Goal: Check status: Check status

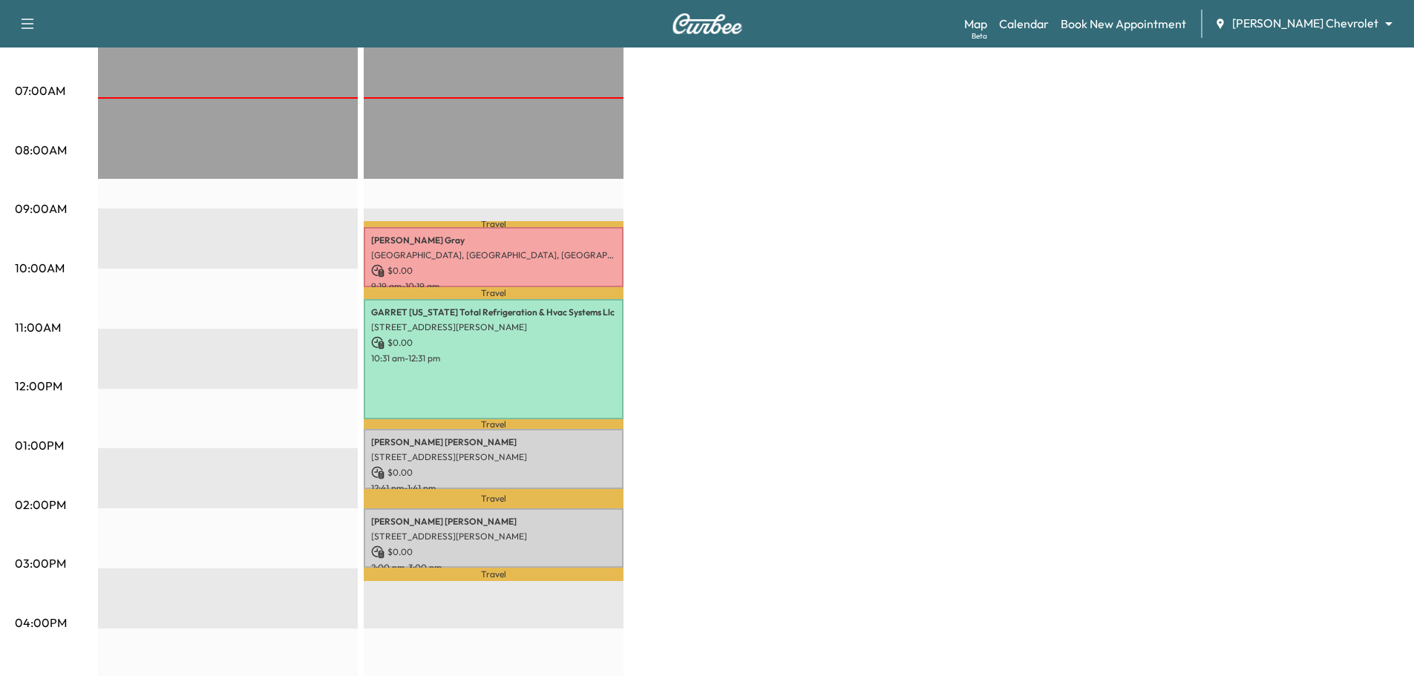
scroll to position [52, 0]
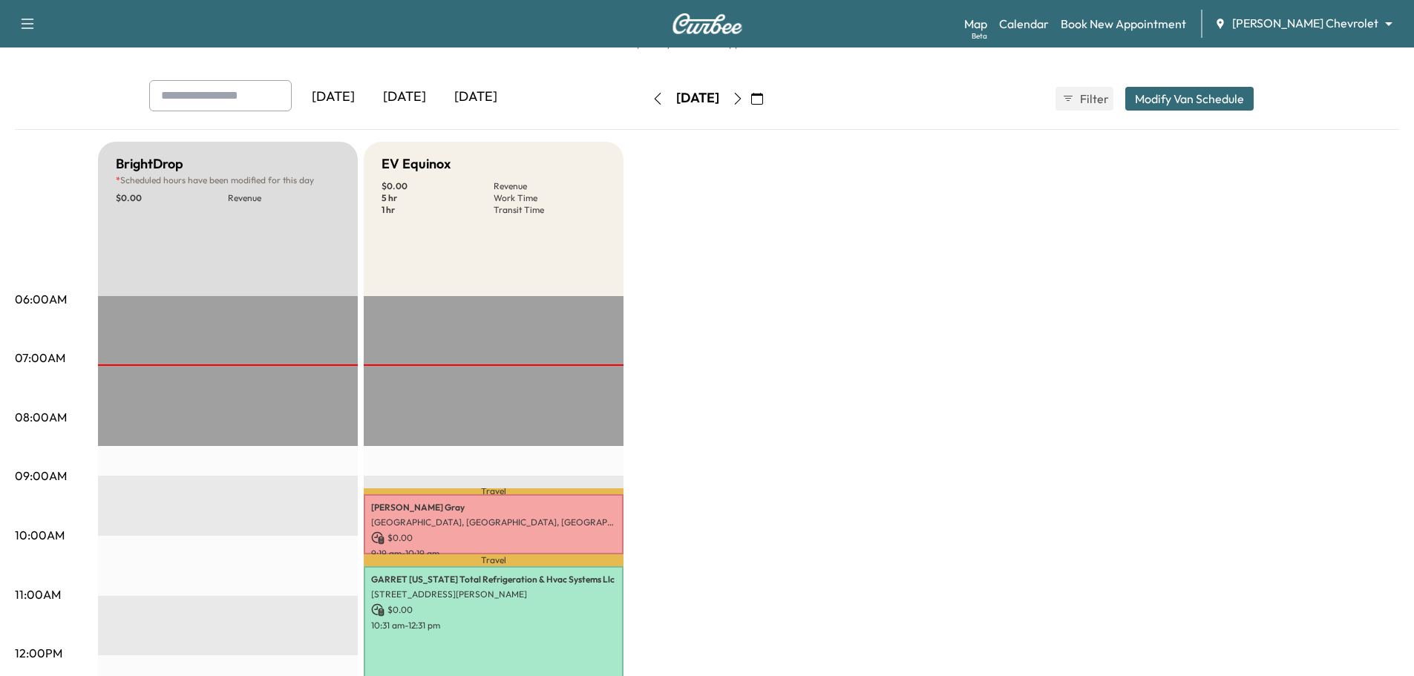
click at [406, 97] on div "[DATE]" at bounding box center [404, 97] width 71 height 34
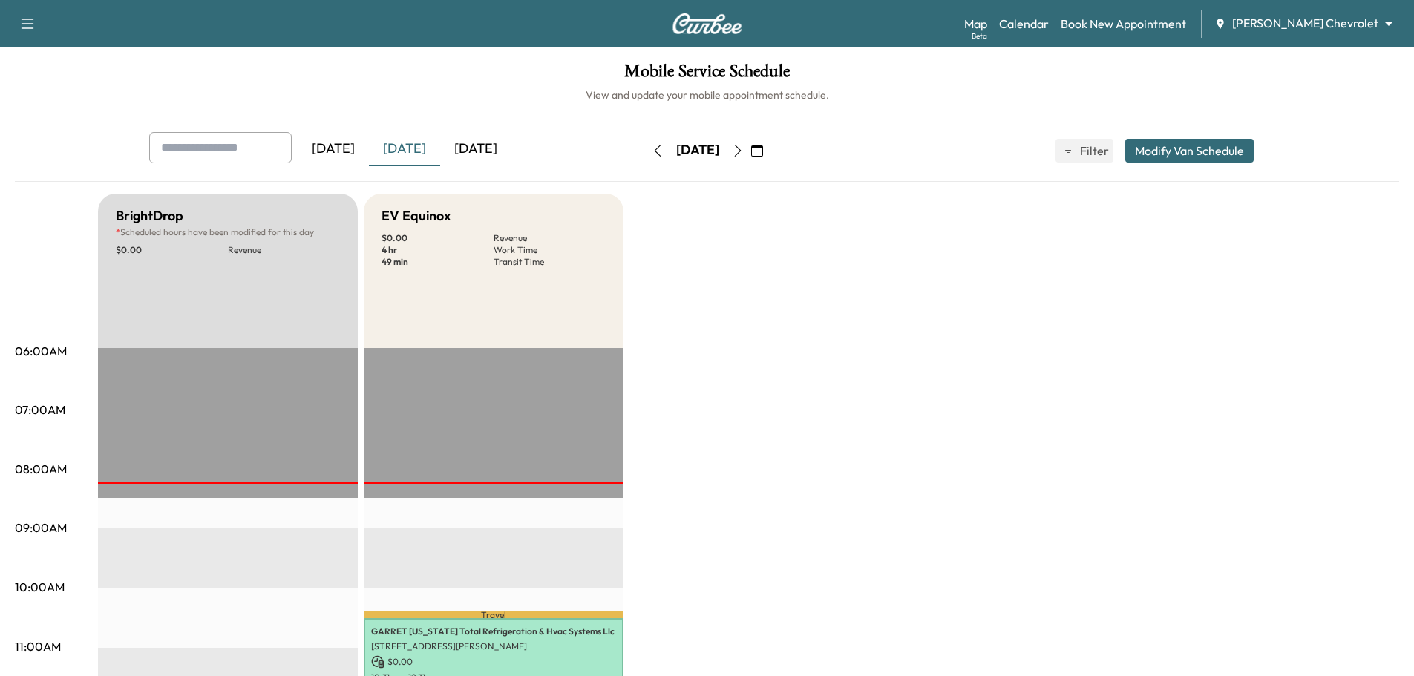
click at [335, 141] on div "[DATE]" at bounding box center [333, 149] width 71 height 34
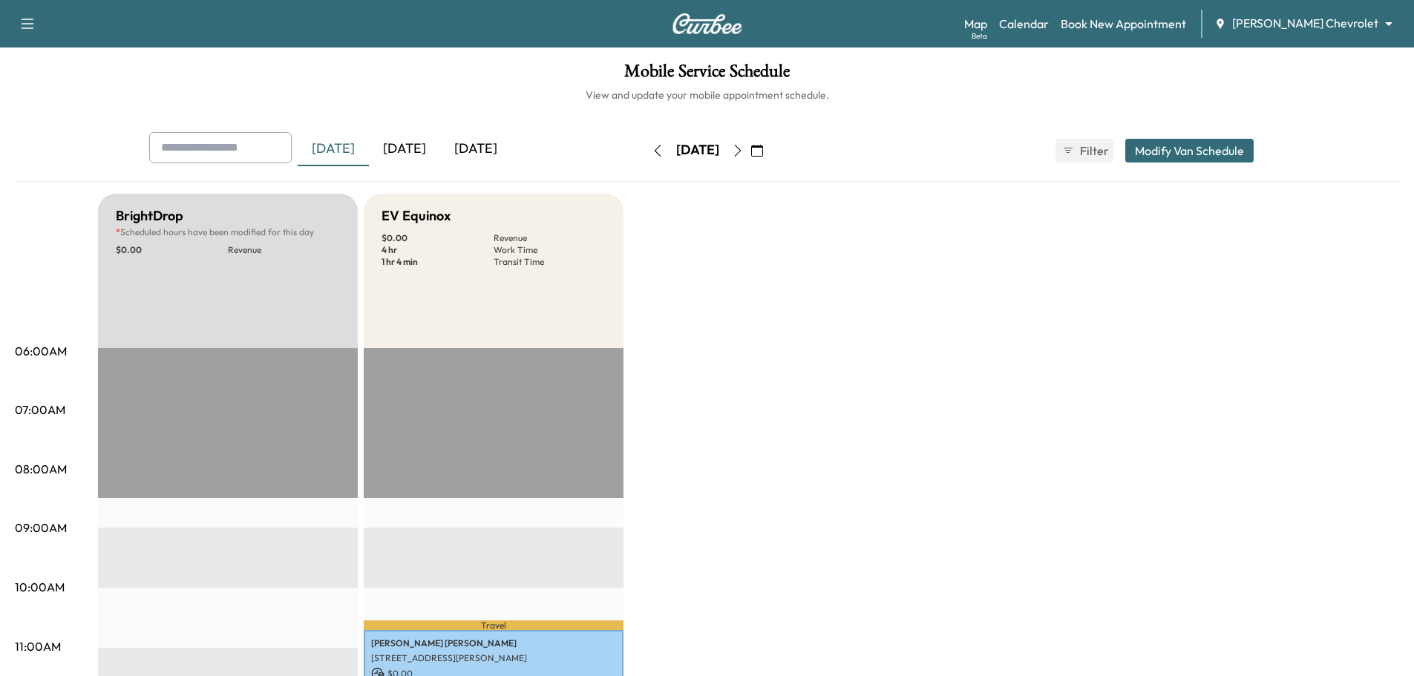
click at [428, 143] on div "[DATE]" at bounding box center [404, 149] width 71 height 34
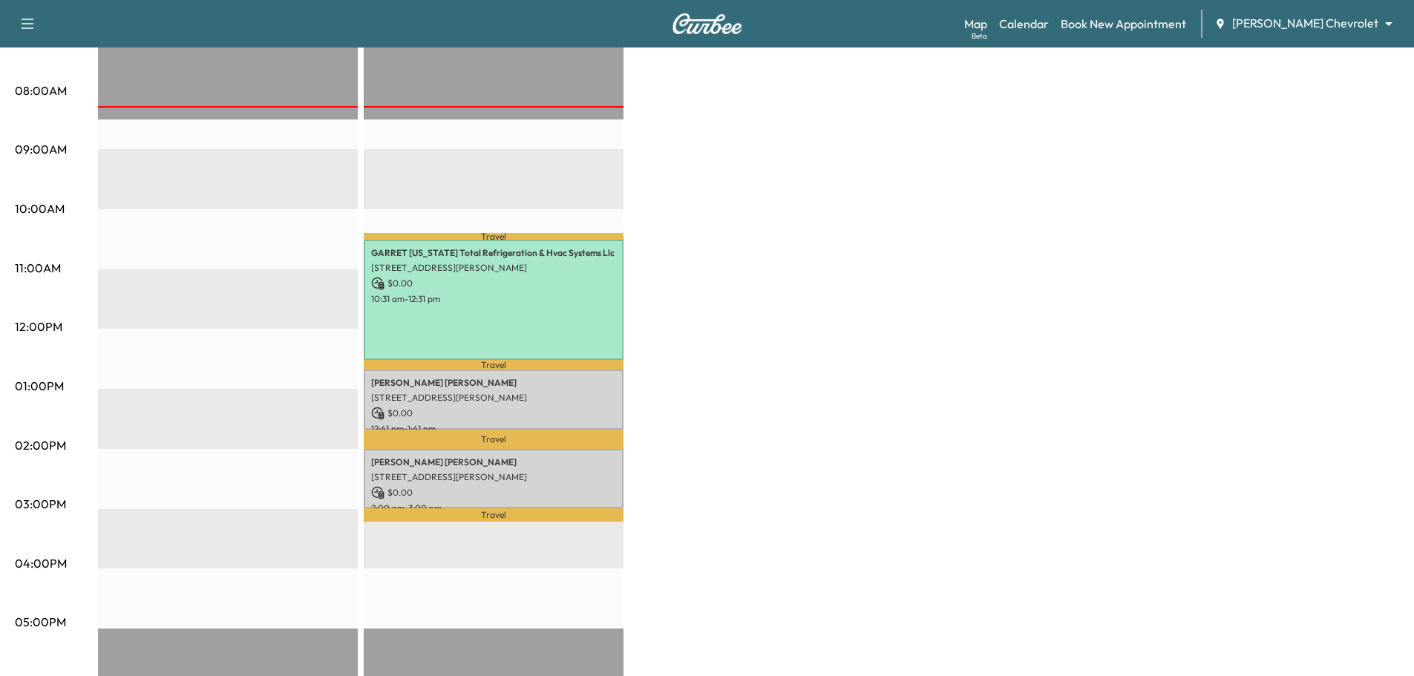
scroll to position [52, 0]
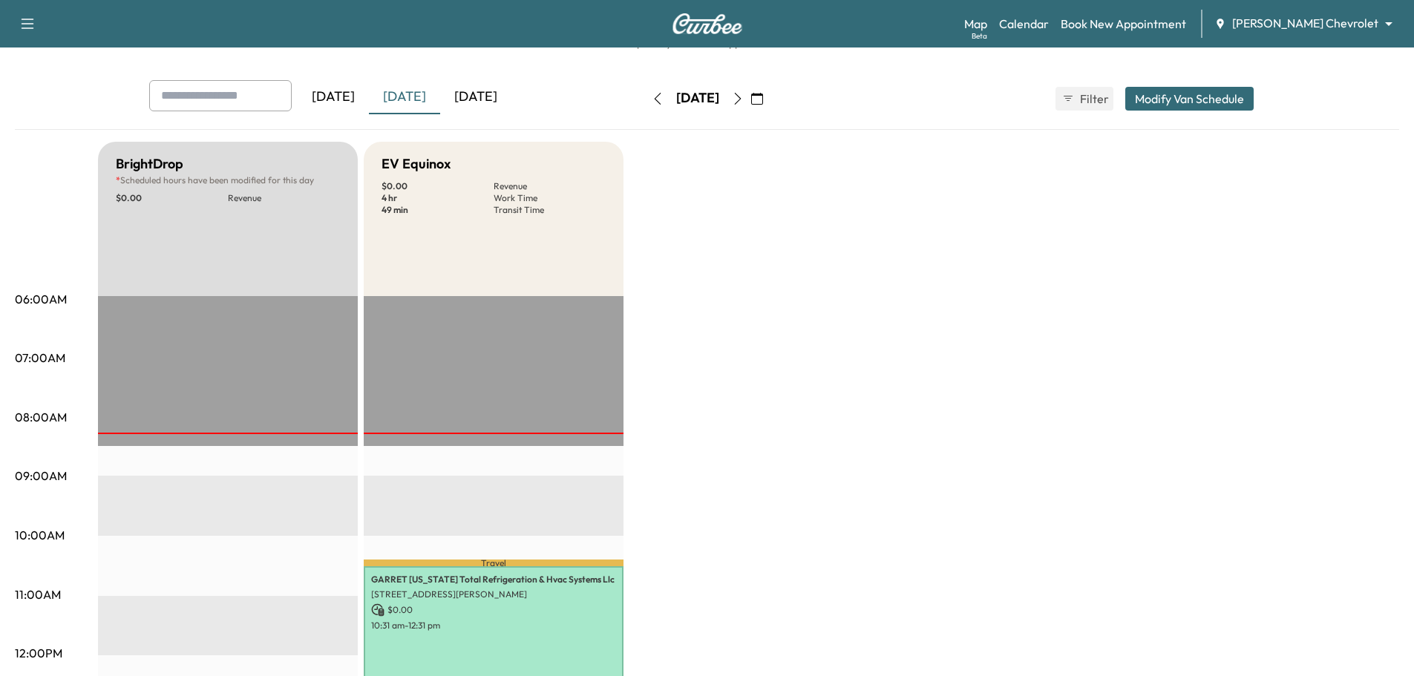
click at [744, 99] on icon "button" at bounding box center [738, 99] width 12 height 12
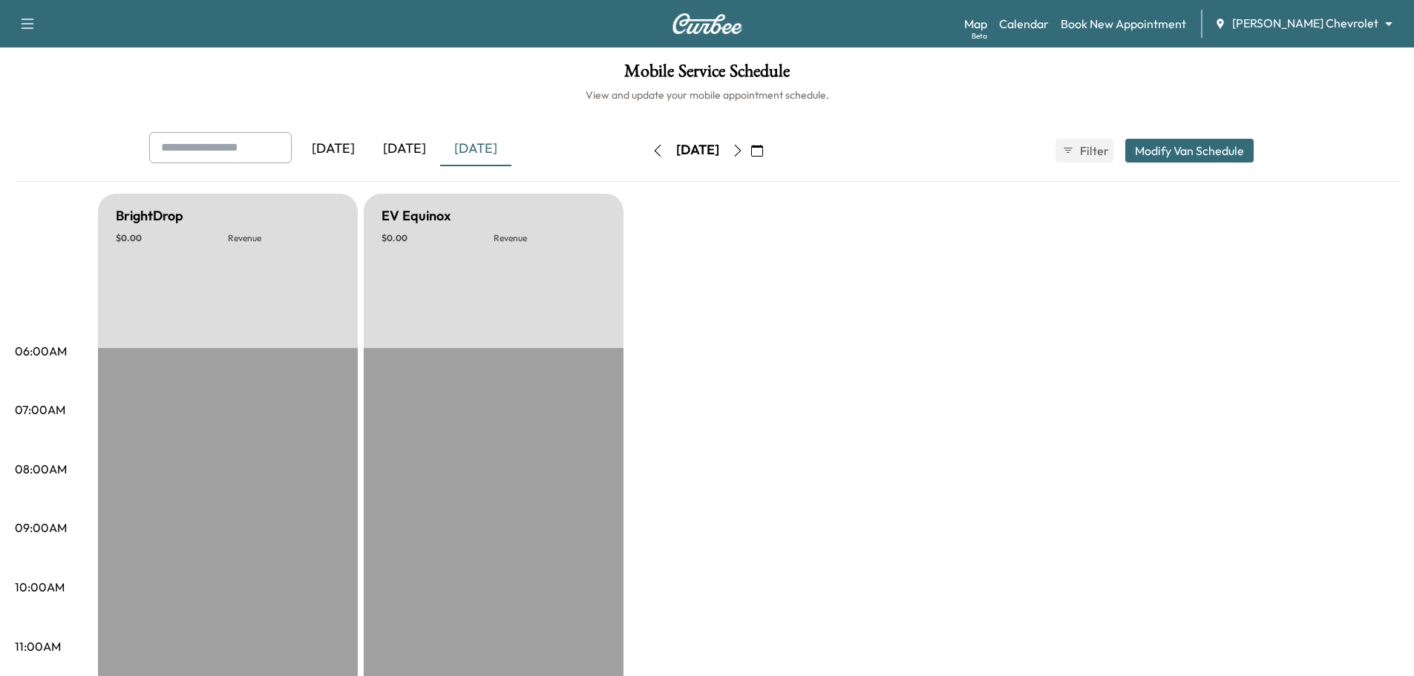
click at [744, 145] on icon "button" at bounding box center [738, 151] width 12 height 12
click at [769, 145] on button "button" at bounding box center [756, 151] width 25 height 24
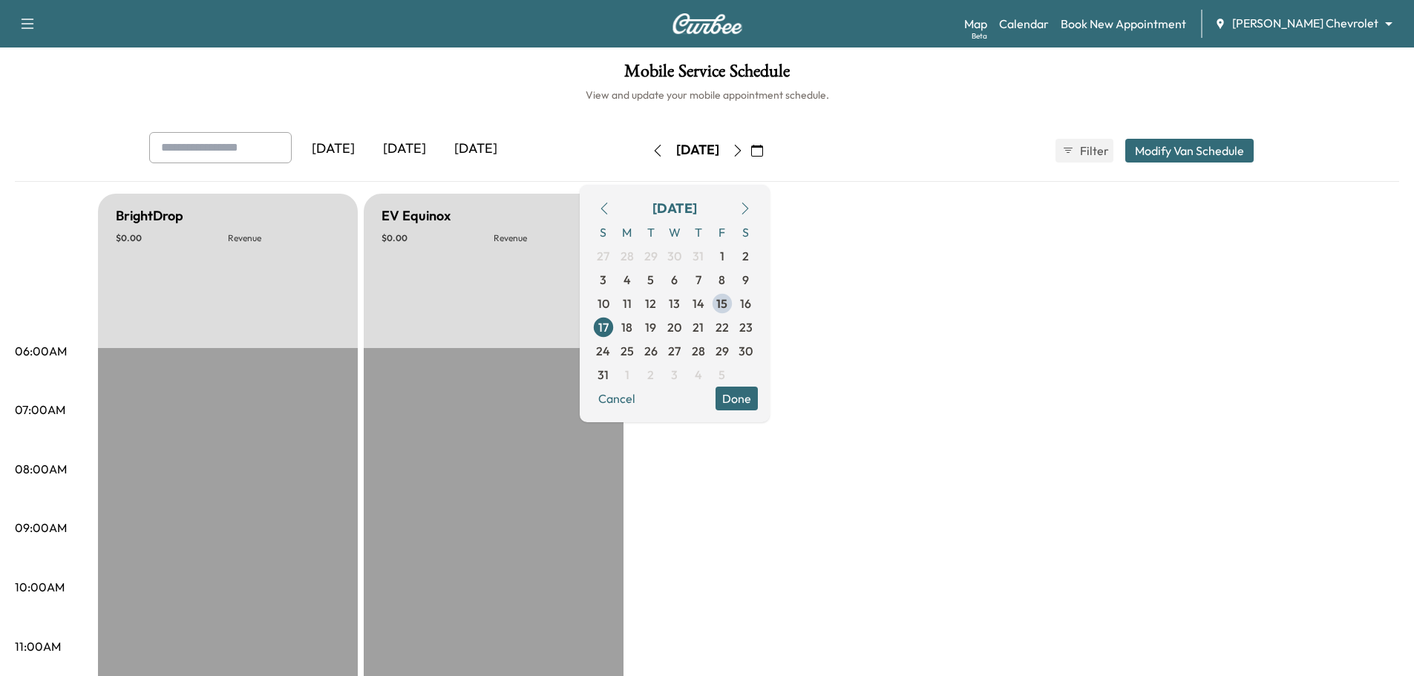
click at [744, 150] on icon "button" at bounding box center [738, 151] width 12 height 12
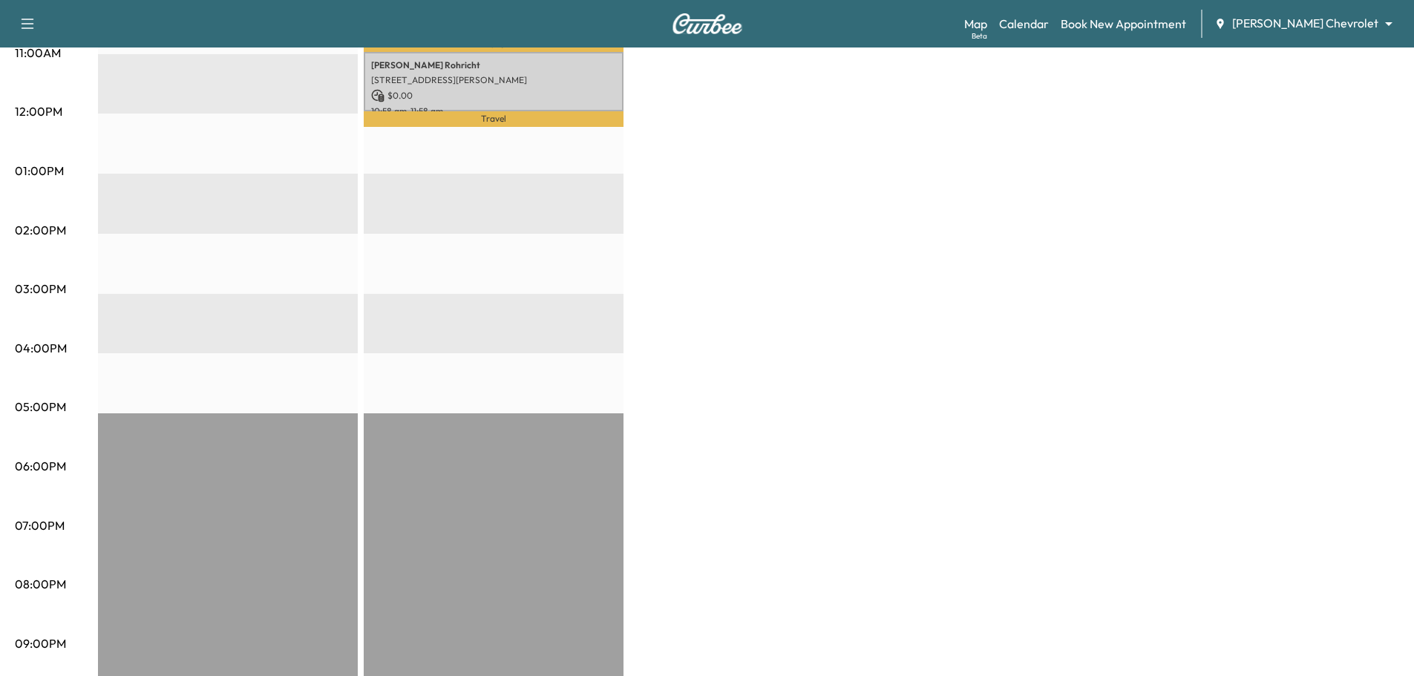
scroll to position [223, 0]
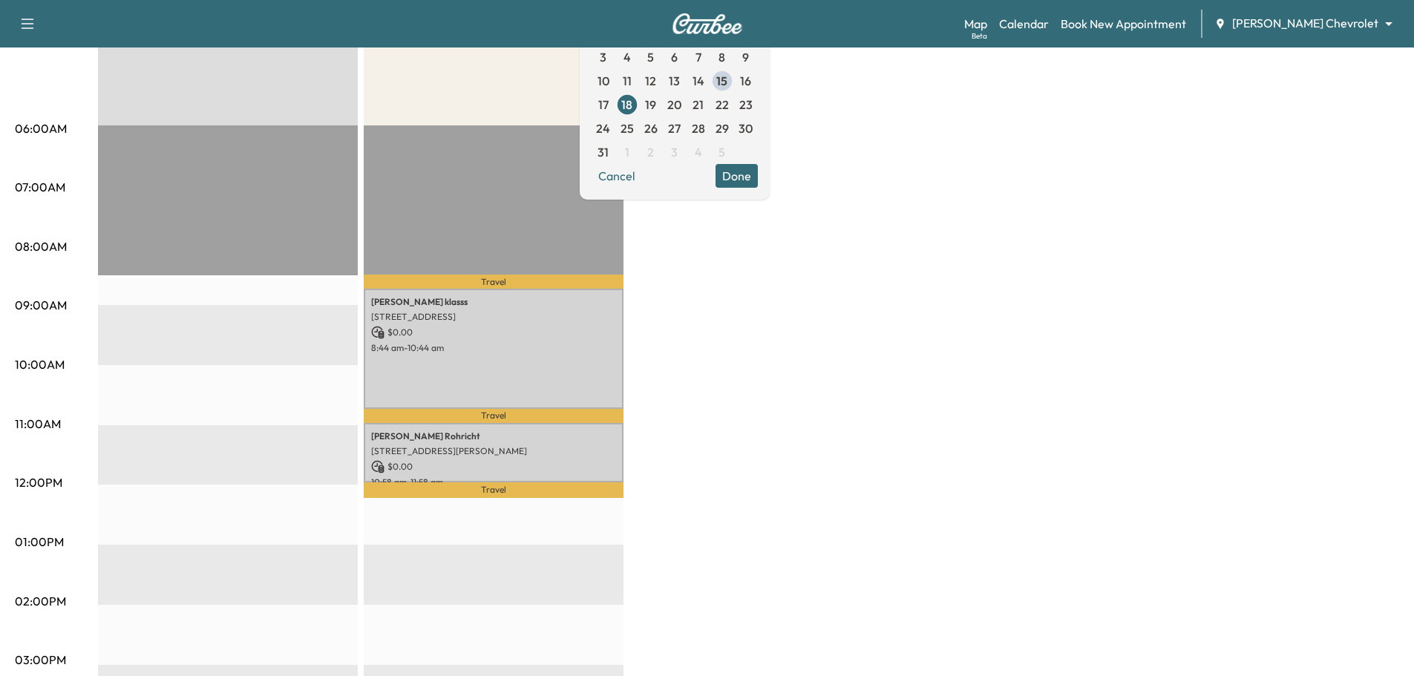
click at [844, 301] on div "BrightDrop * Scheduled hours have been modified for this day $ 0.00 Revenue EST…" at bounding box center [748, 527] width 1301 height 1113
click at [864, 137] on div "BrightDrop * Scheduled hours have been modified for this day $ 0.00 Revenue EST…" at bounding box center [748, 527] width 1301 height 1113
click at [656, 104] on span "19" at bounding box center [650, 105] width 11 height 18
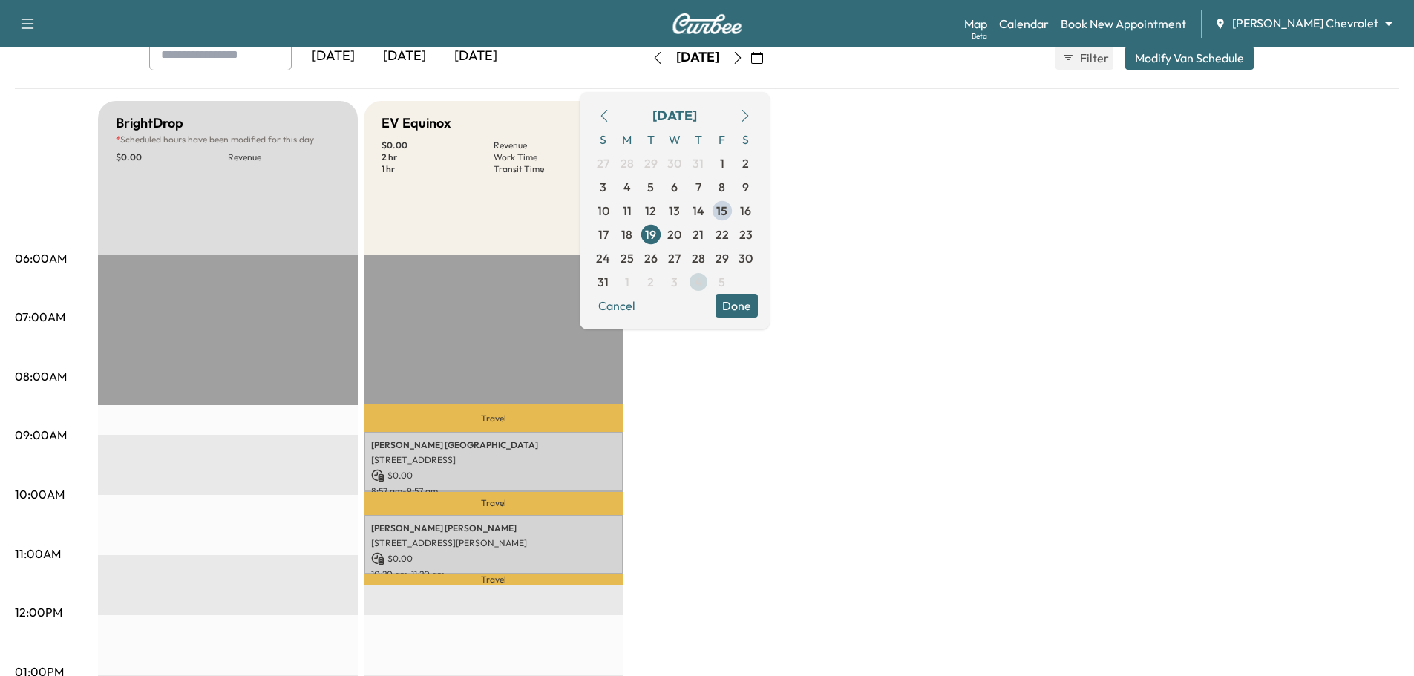
scroll to position [223, 0]
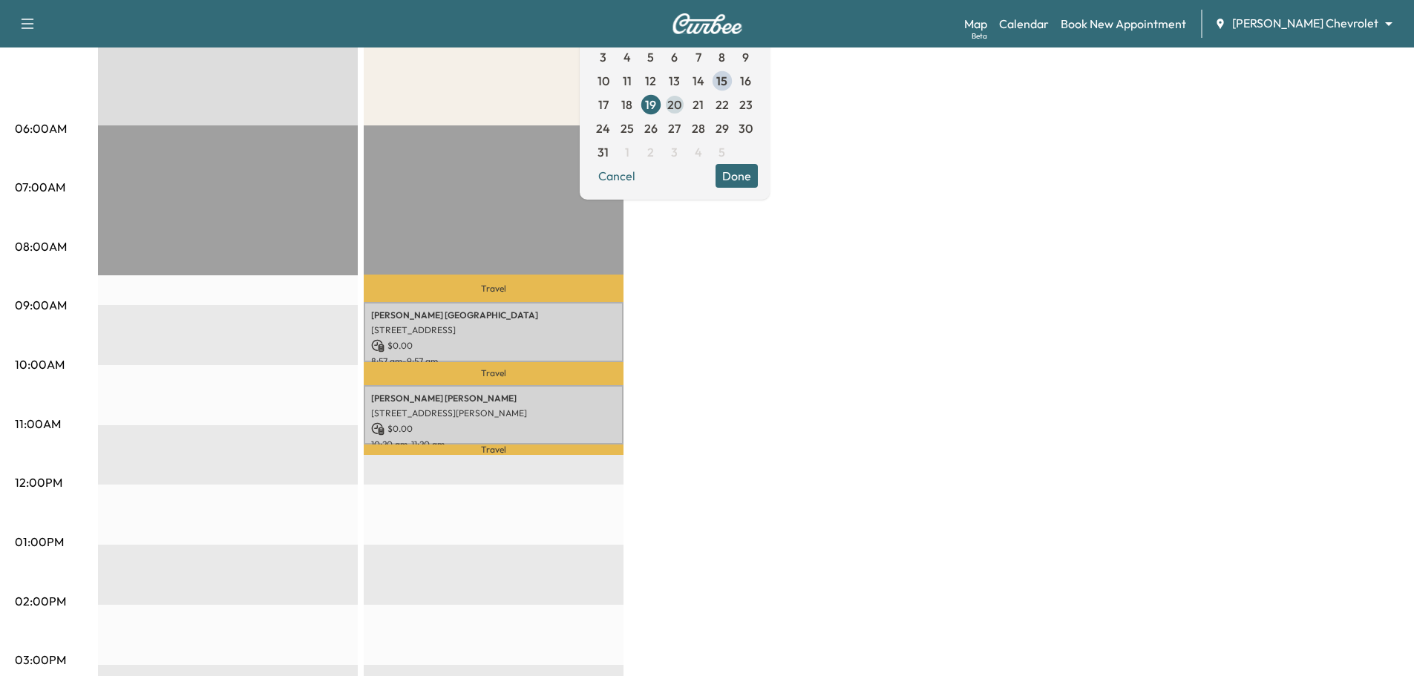
click at [719, 99] on div "S M T W T F S 27 28 29 30 31 1 2 3 4 5 6 7 8 9 10 11 12 13 14 15 16 17 18 19 20…" at bounding box center [674, 81] width 166 height 166
click at [681, 102] on span "20" at bounding box center [674, 105] width 14 height 18
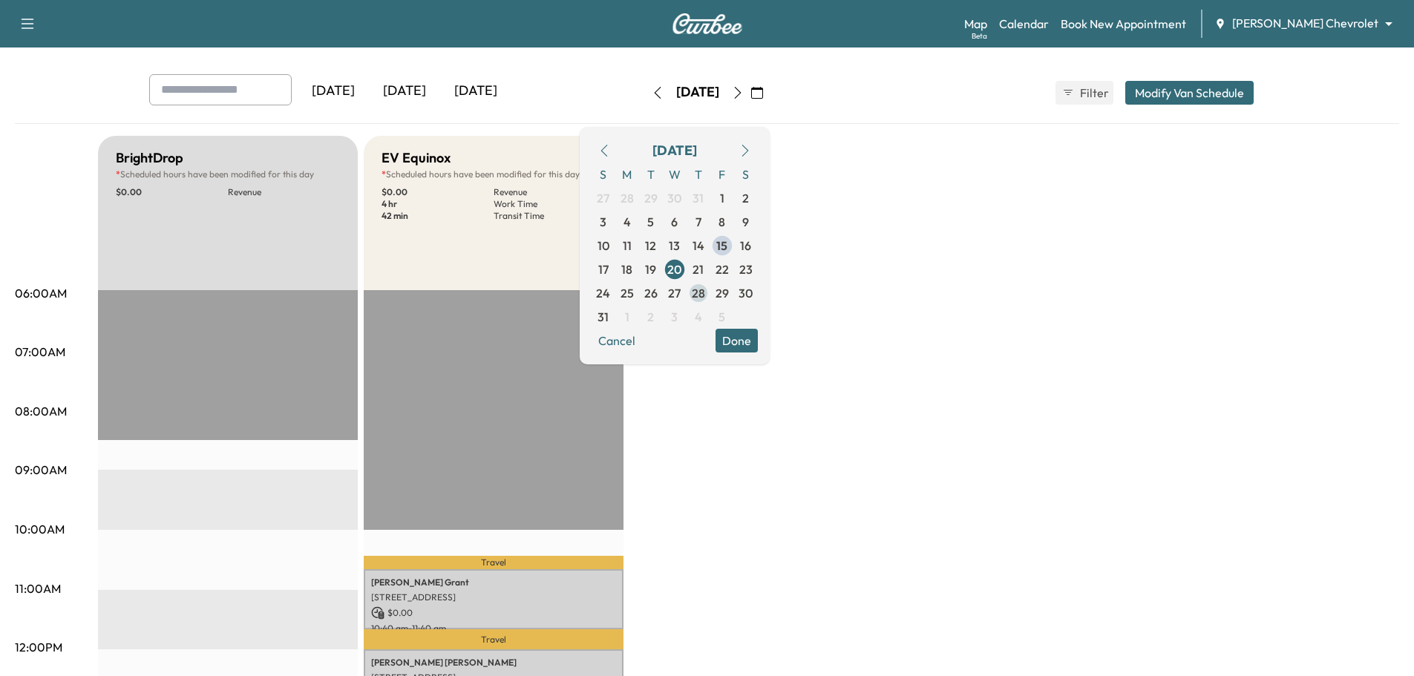
scroll to position [74, 0]
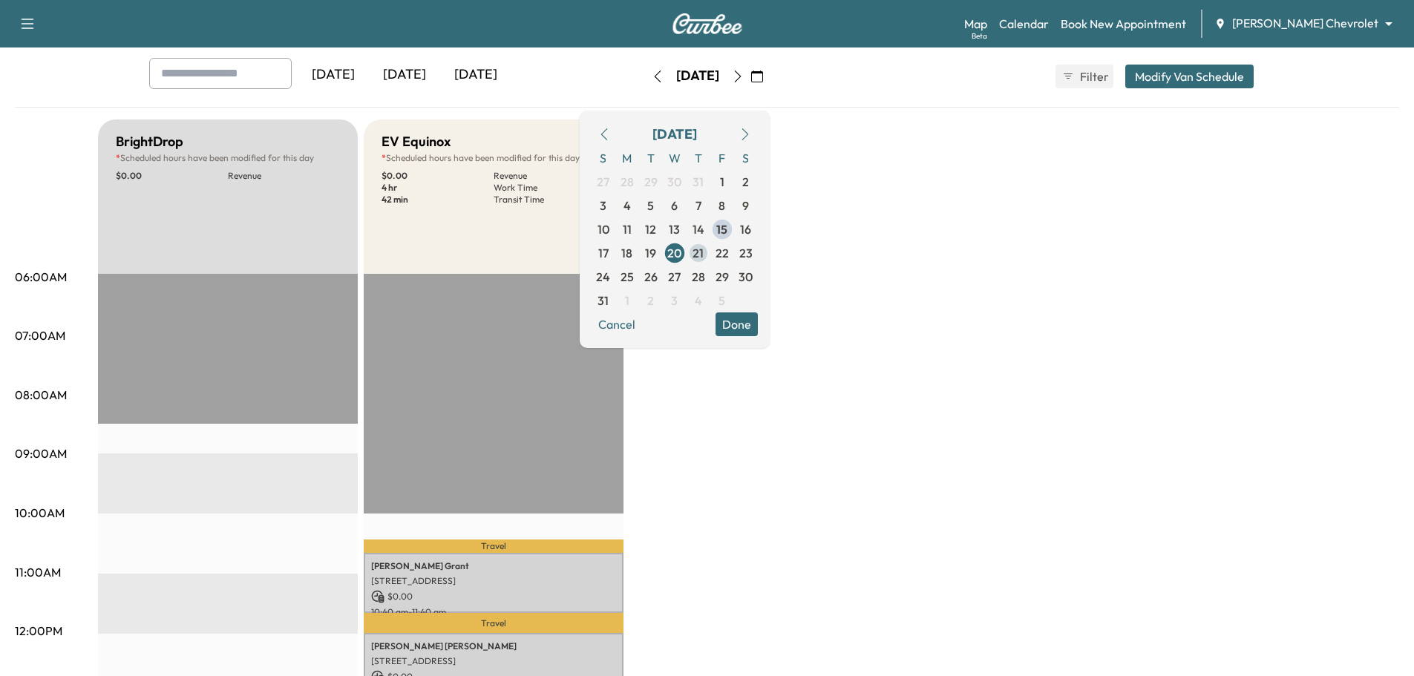
click at [703, 249] on span "21" at bounding box center [697, 253] width 11 height 18
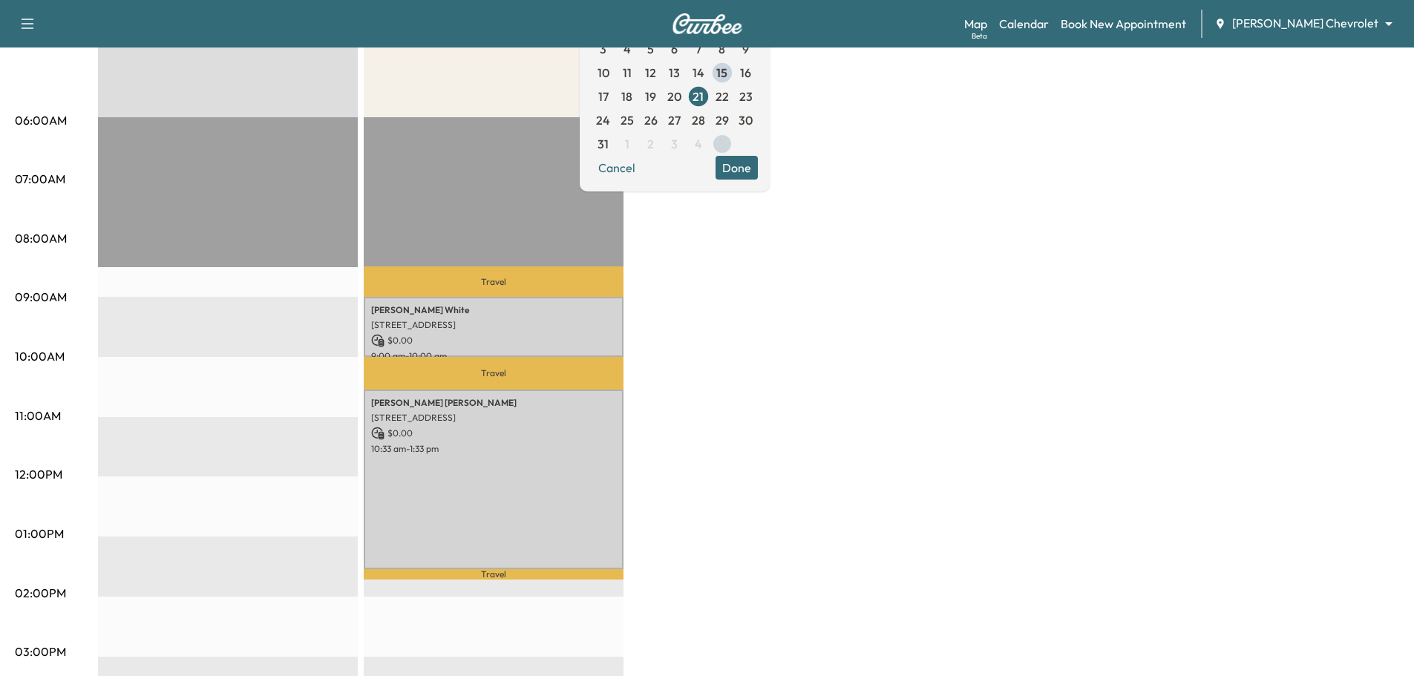
scroll to position [223, 0]
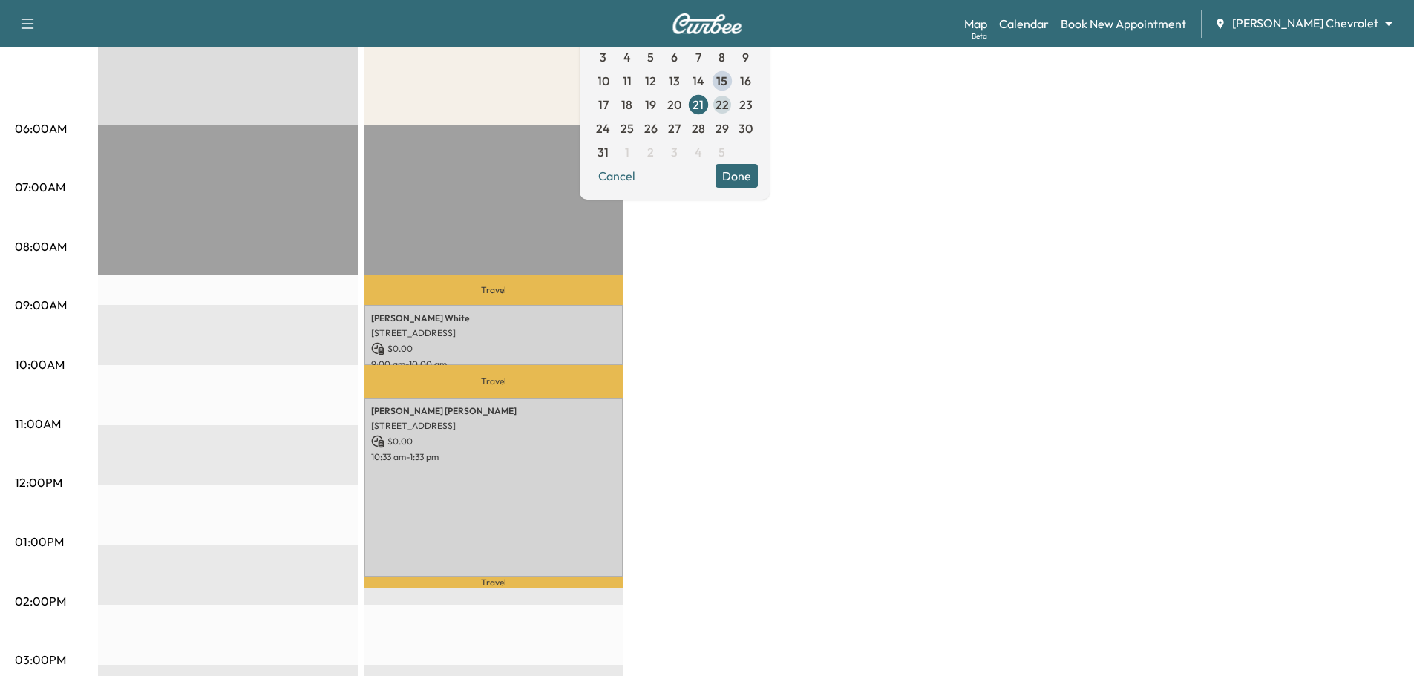
click at [729, 104] on span "22" at bounding box center [721, 105] width 13 height 18
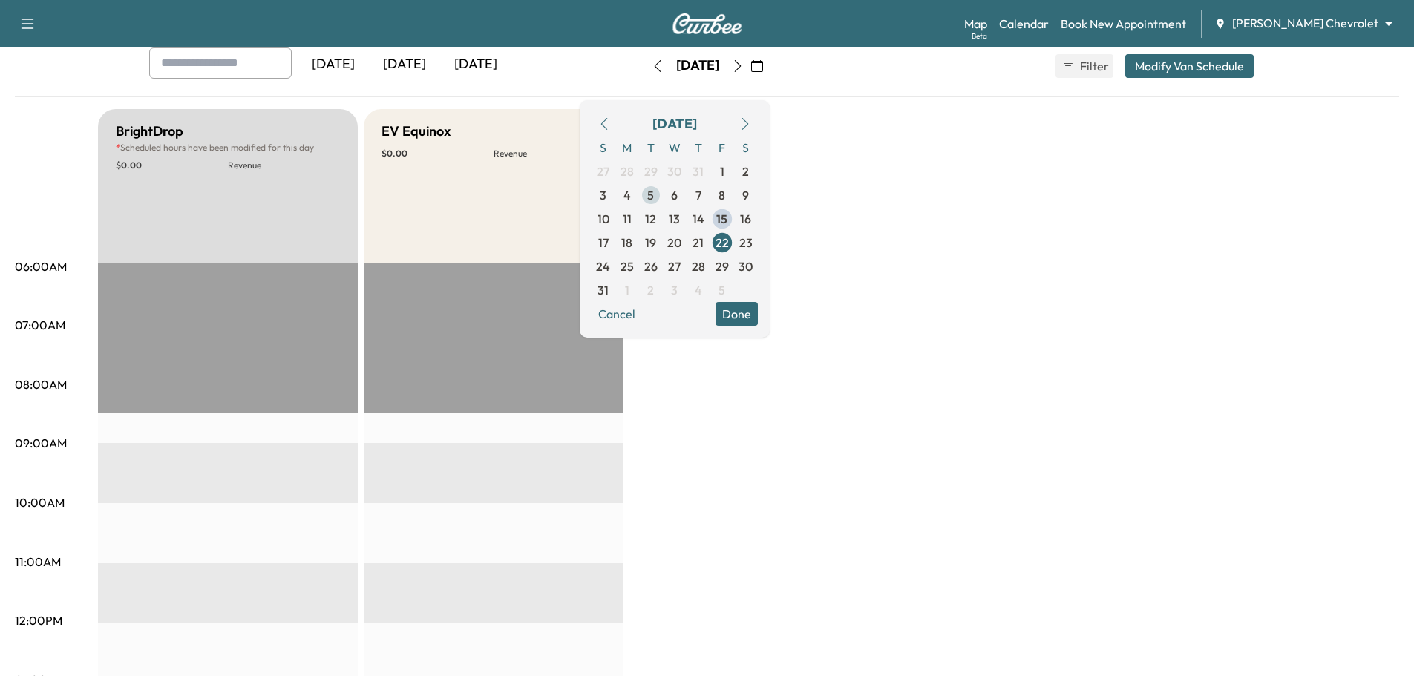
scroll to position [74, 0]
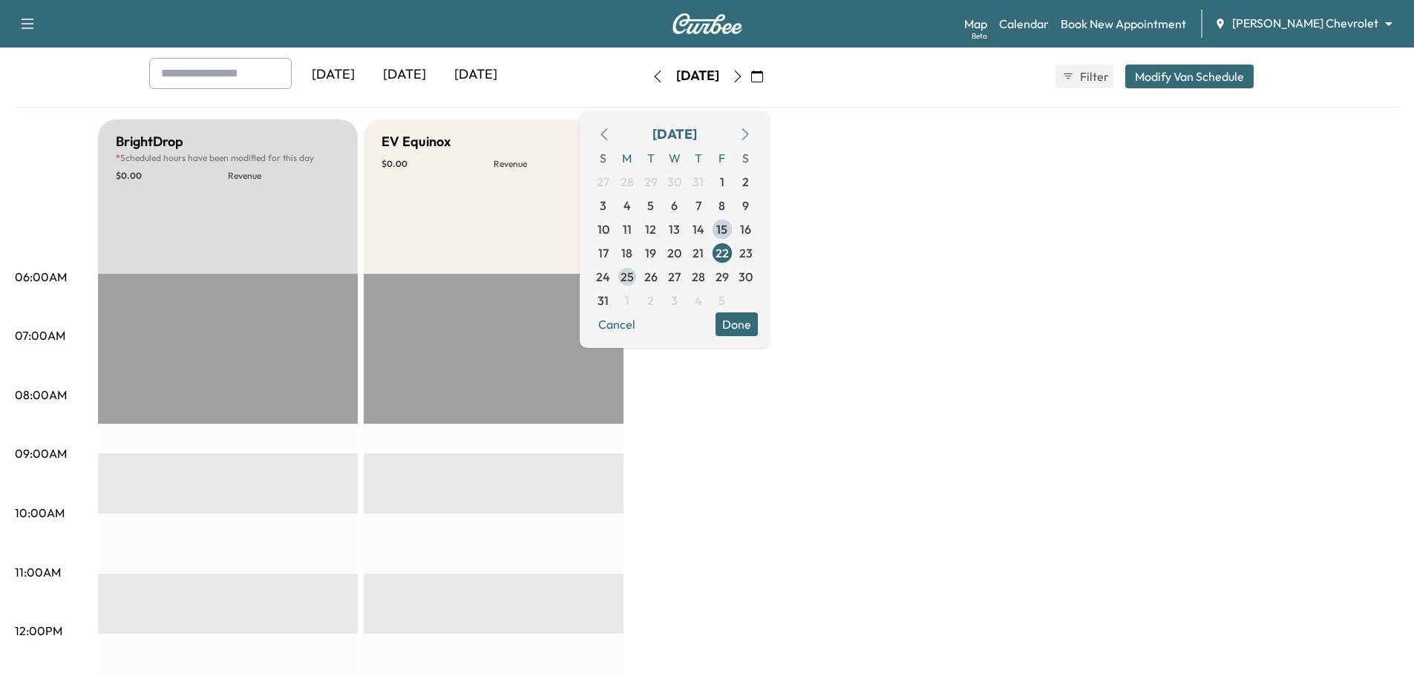
click at [634, 276] on span "25" at bounding box center [626, 277] width 13 height 18
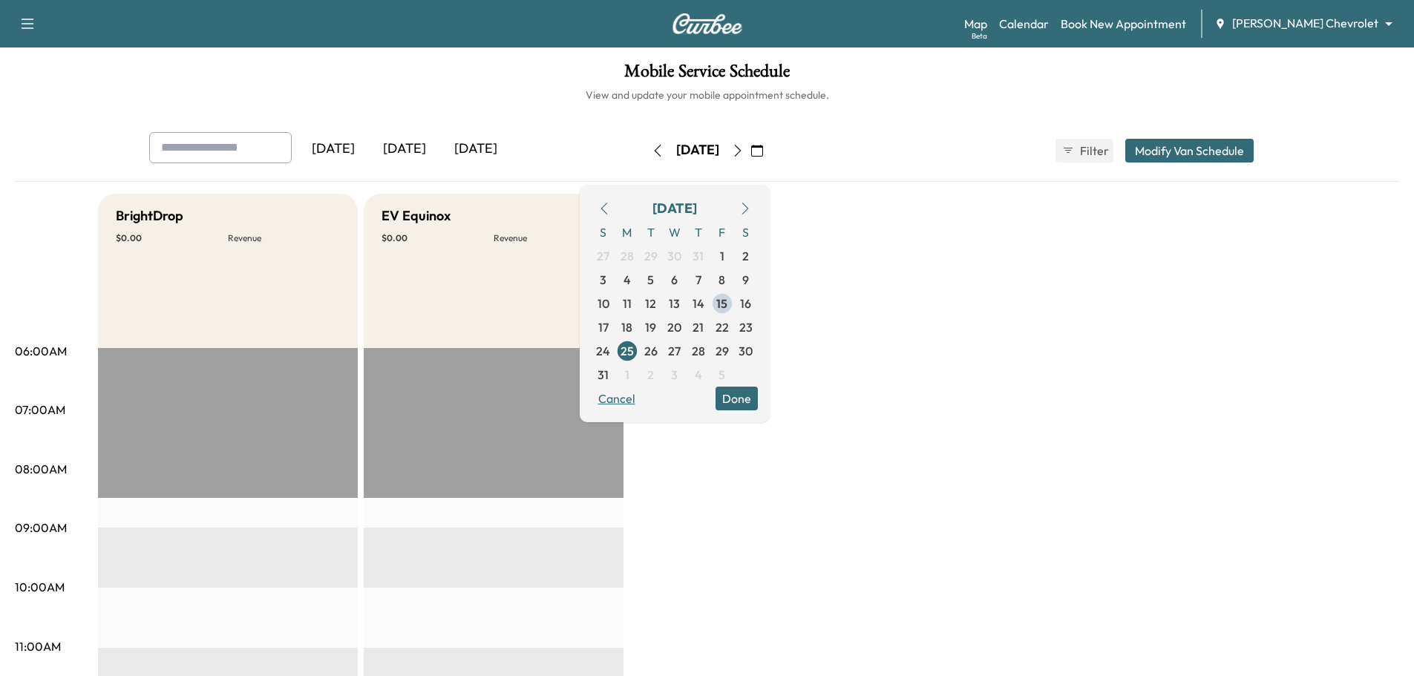
click at [642, 403] on button "Cancel" at bounding box center [616, 399] width 50 height 24
